Goal: Task Accomplishment & Management: Complete application form

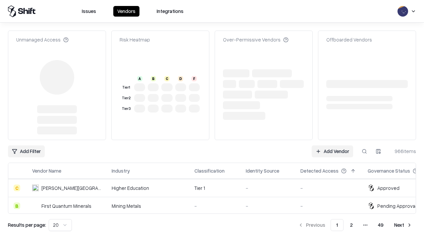
click at [333, 145] on link "Add Vendor" at bounding box center [332, 151] width 41 height 12
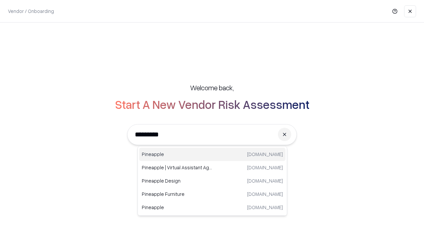
click at [213, 154] on div "Pineapple [DOMAIN_NAME]" at bounding box center [212, 154] width 147 height 13
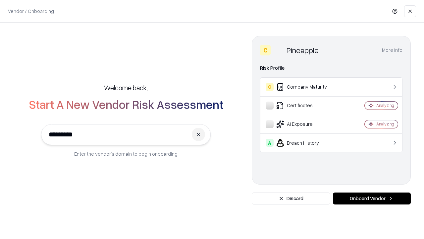
type input "*********"
click at [372, 198] on button "Onboard Vendor" at bounding box center [372, 198] width 78 height 12
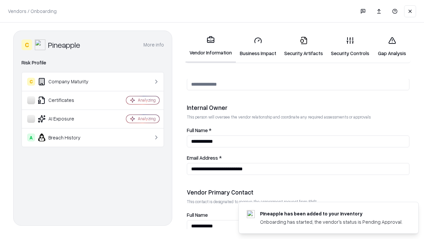
scroll to position [344, 0]
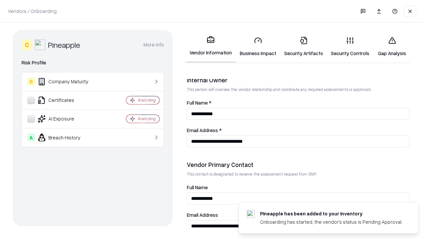
click at [258, 46] on link "Business Impact" at bounding box center [258, 46] width 44 height 31
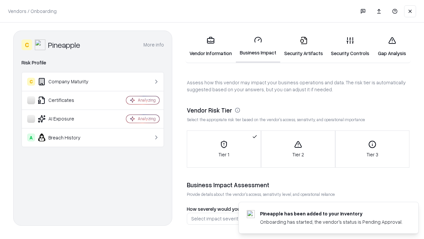
click at [304, 46] on link "Security Artifacts" at bounding box center [304, 46] width 47 height 31
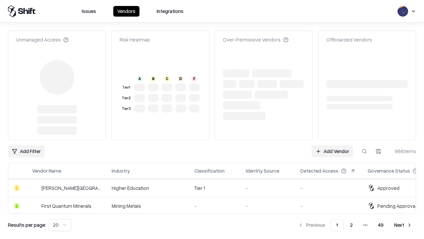
click at [333, 145] on link "Add Vendor" at bounding box center [332, 151] width 41 height 12
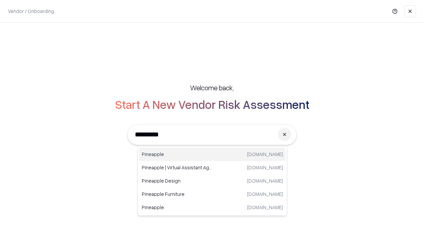
click at [213, 154] on div "Pineapple [DOMAIN_NAME]" at bounding box center [212, 154] width 147 height 13
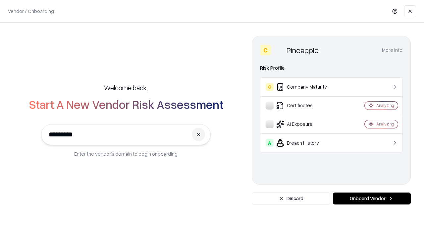
type input "*********"
click at [372, 198] on button "Onboard Vendor" at bounding box center [372, 198] width 78 height 12
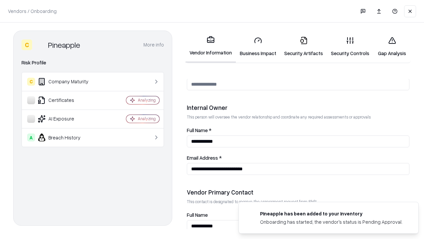
scroll to position [344, 0]
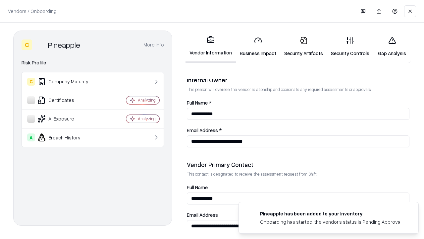
click at [392, 46] on link "Gap Analysis" at bounding box center [392, 46] width 37 height 31
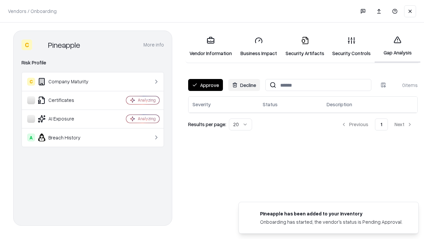
click at [206, 85] on button "Approve" at bounding box center [205, 85] width 35 height 12
